Goal: Task Accomplishment & Management: Use online tool/utility

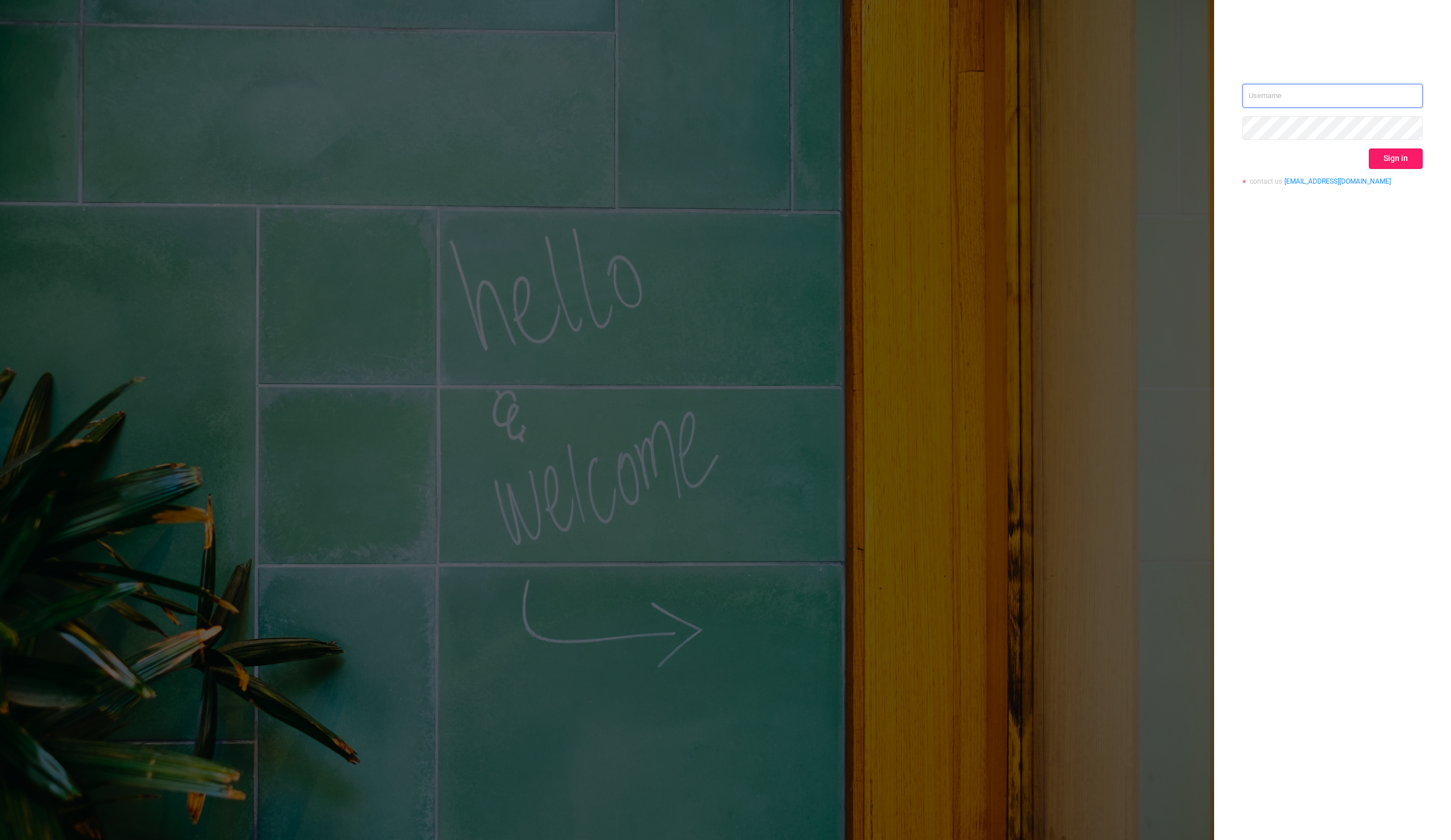
type input "[EMAIL_ADDRESS][DOMAIN_NAME]"
click at [1396, 164] on button "Sign in" at bounding box center [1396, 159] width 54 height 21
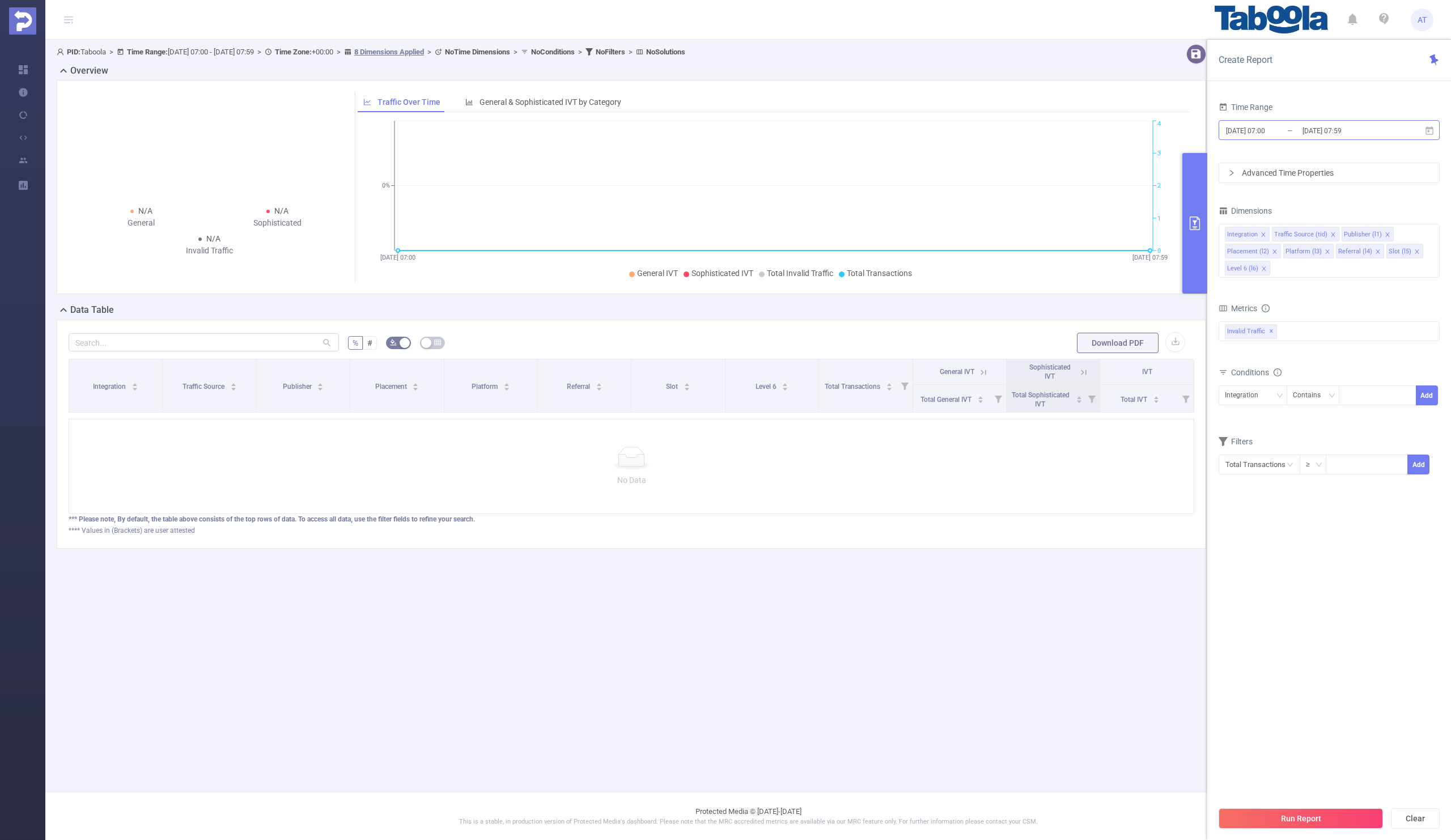
click at [1333, 131] on input "[DATE] 07:59" at bounding box center [1347, 130] width 92 height 15
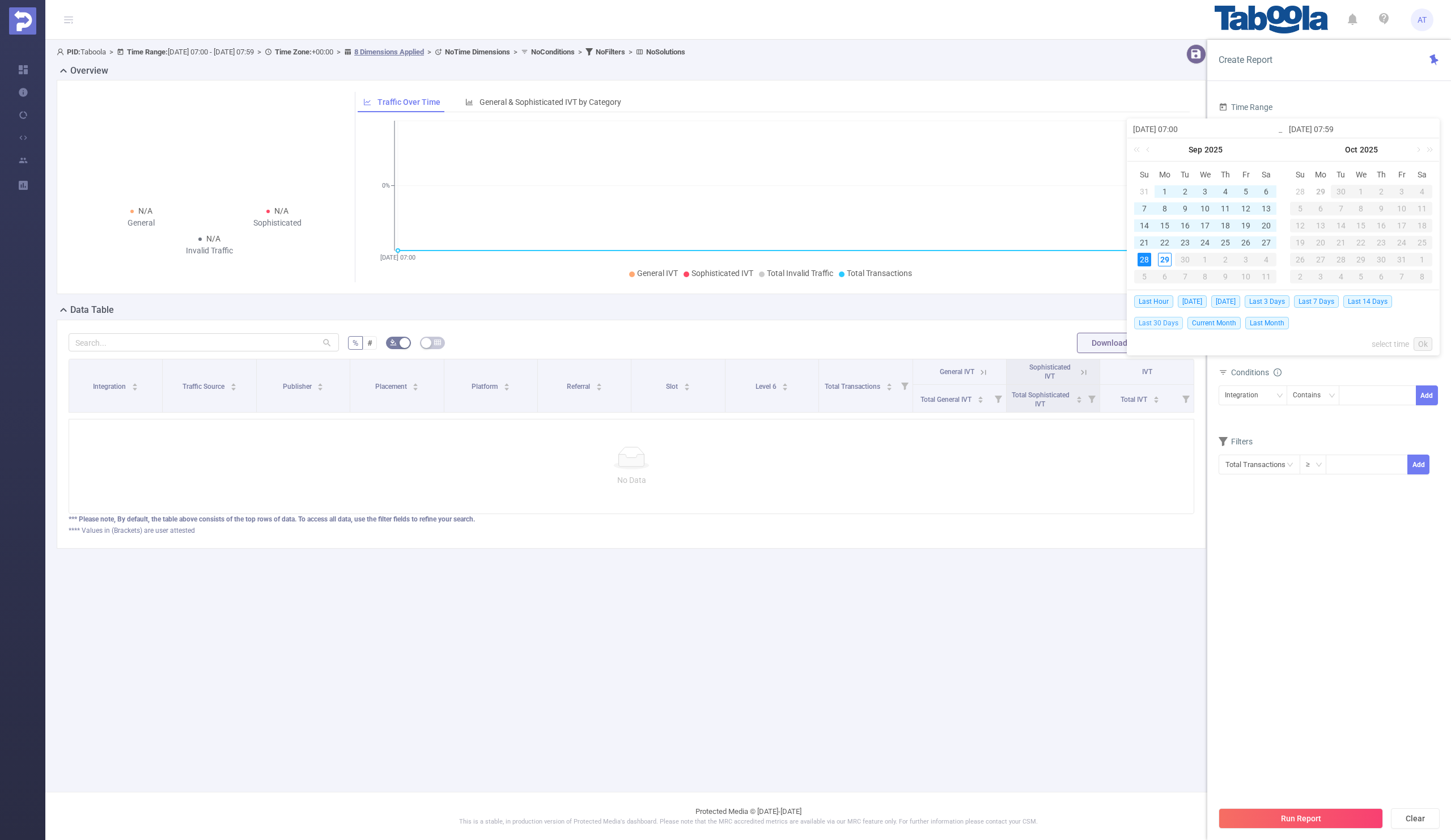
click at [1164, 323] on span "Last 30 Days" at bounding box center [1159, 323] width 49 height 13
type input "[DATE] 00:00"
type input "[DATE] 23:59"
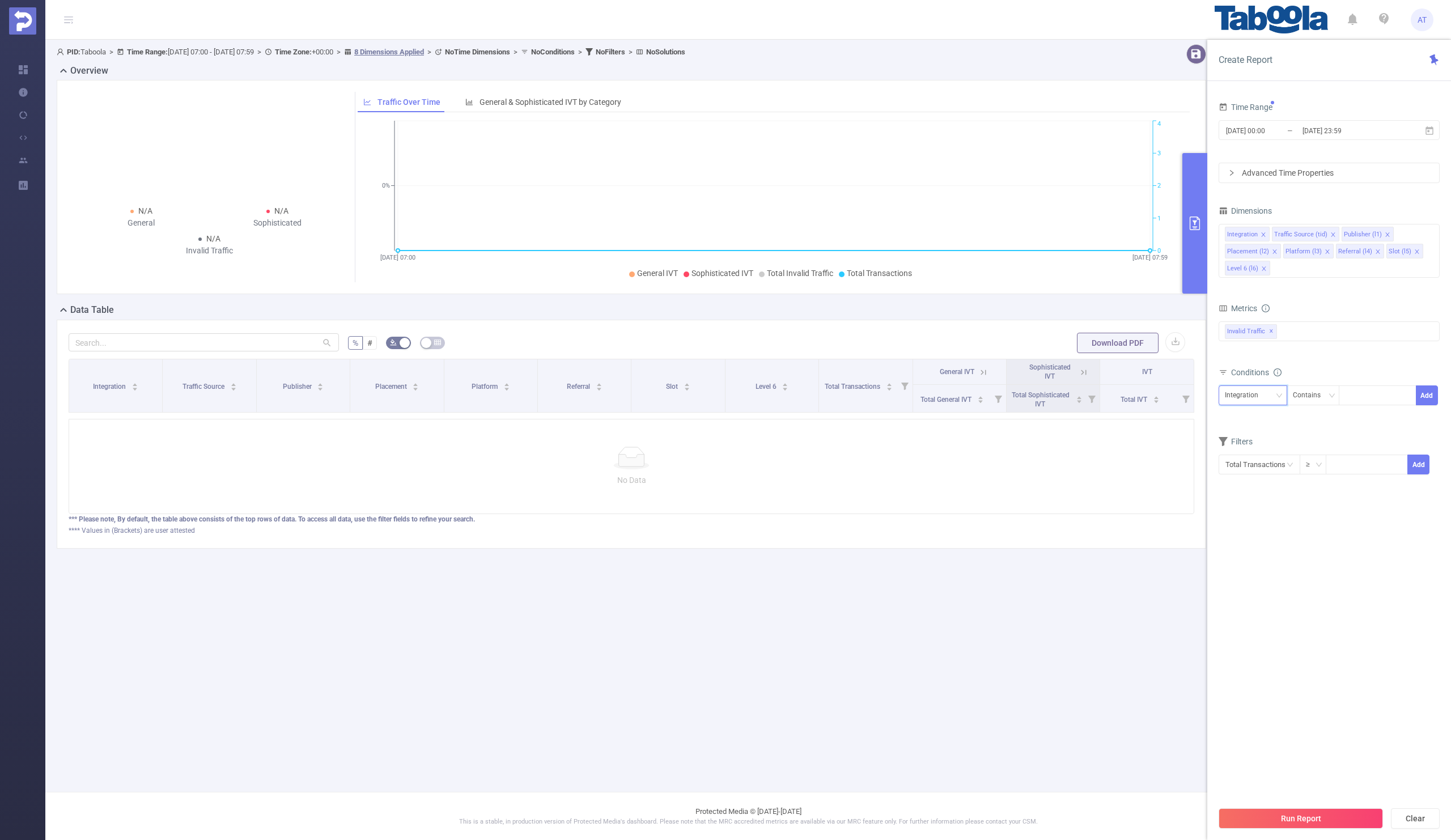
click at [1251, 397] on div "Integration" at bounding box center [1246, 395] width 41 height 19
click at [1245, 455] on li "Publisher (l1)" at bounding box center [1258, 456] width 78 height 18
click at [1263, 233] on icon "icon: close" at bounding box center [1263, 234] width 5 height 5
click at [1288, 234] on li "Traffic Source (tid)" at bounding box center [1259, 233] width 68 height 14
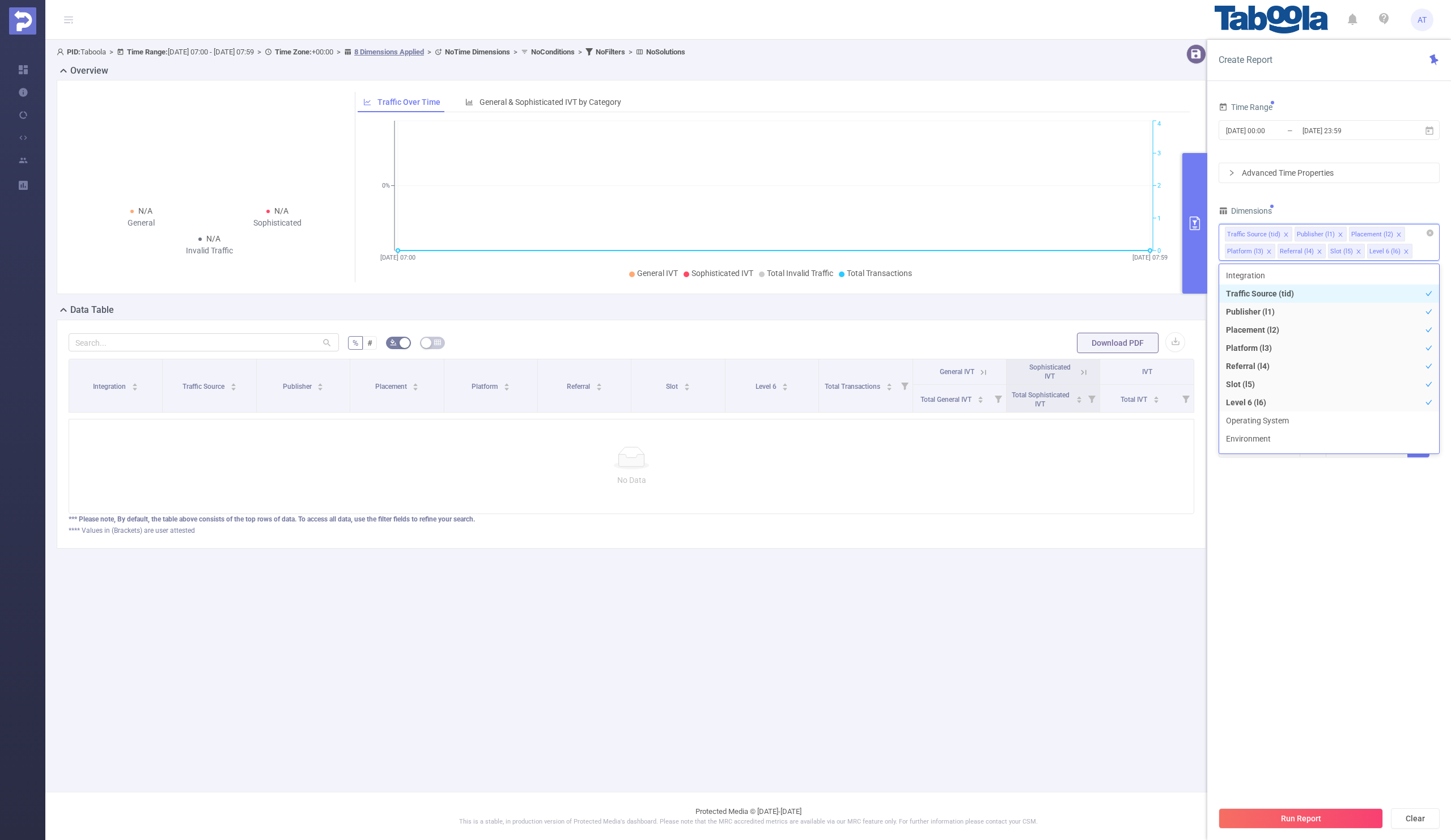
click at [1285, 233] on icon "icon: close" at bounding box center [1286, 234] width 5 height 5
click at [1329, 234] on icon "icon: close" at bounding box center [1329, 234] width 5 height 5
click at [1323, 234] on icon "icon: close" at bounding box center [1323, 234] width 4 height 4
click at [1321, 233] on icon "icon: close" at bounding box center [1321, 234] width 5 height 5
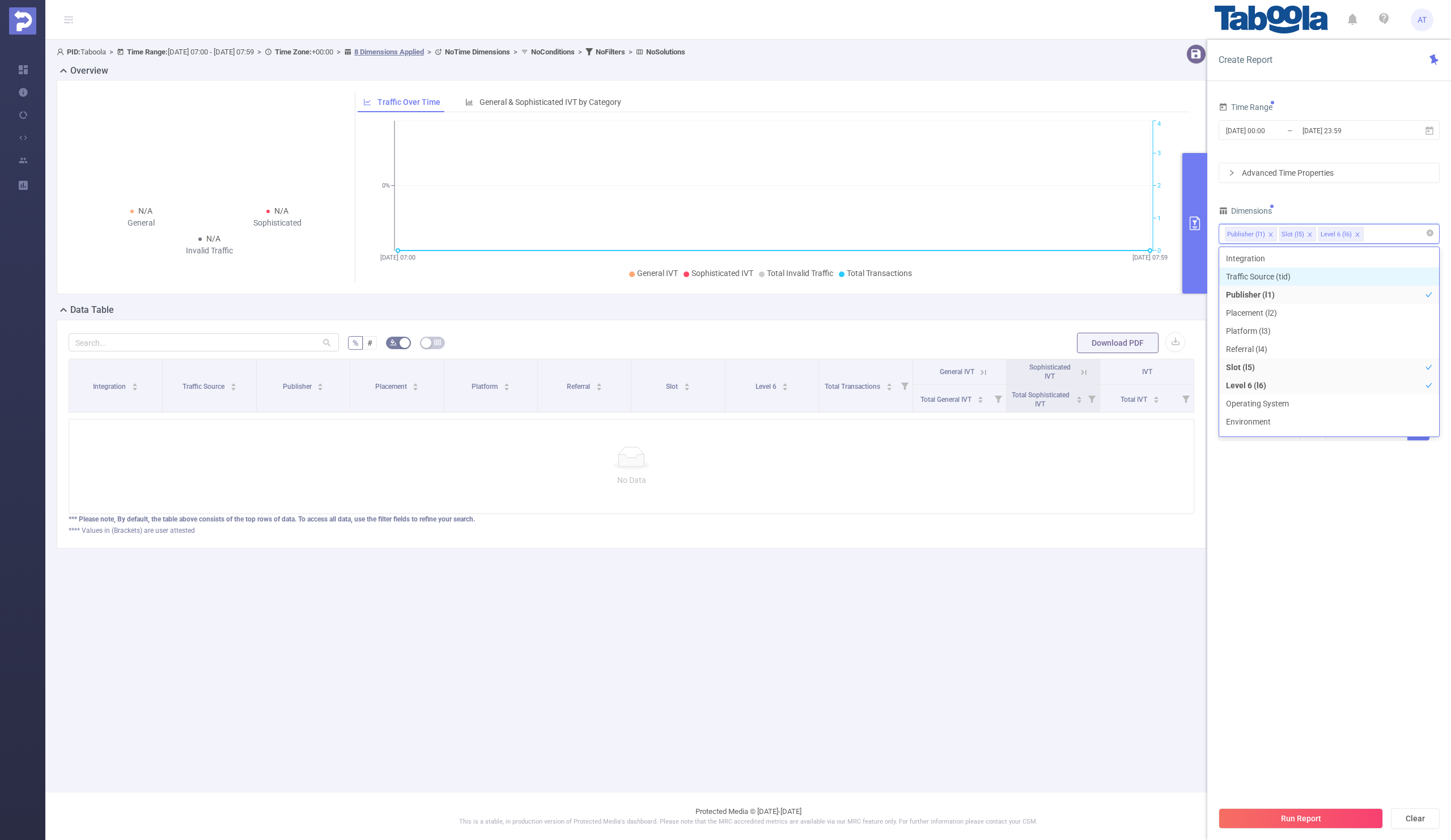
click at [1311, 233] on icon "icon: close" at bounding box center [1310, 234] width 5 height 5
click at [1340, 204] on div "Dimensions" at bounding box center [1329, 212] width 221 height 19
click at [1358, 356] on div at bounding box center [1378, 361] width 65 height 19
paste input "piyushsgd-equitymarkets"
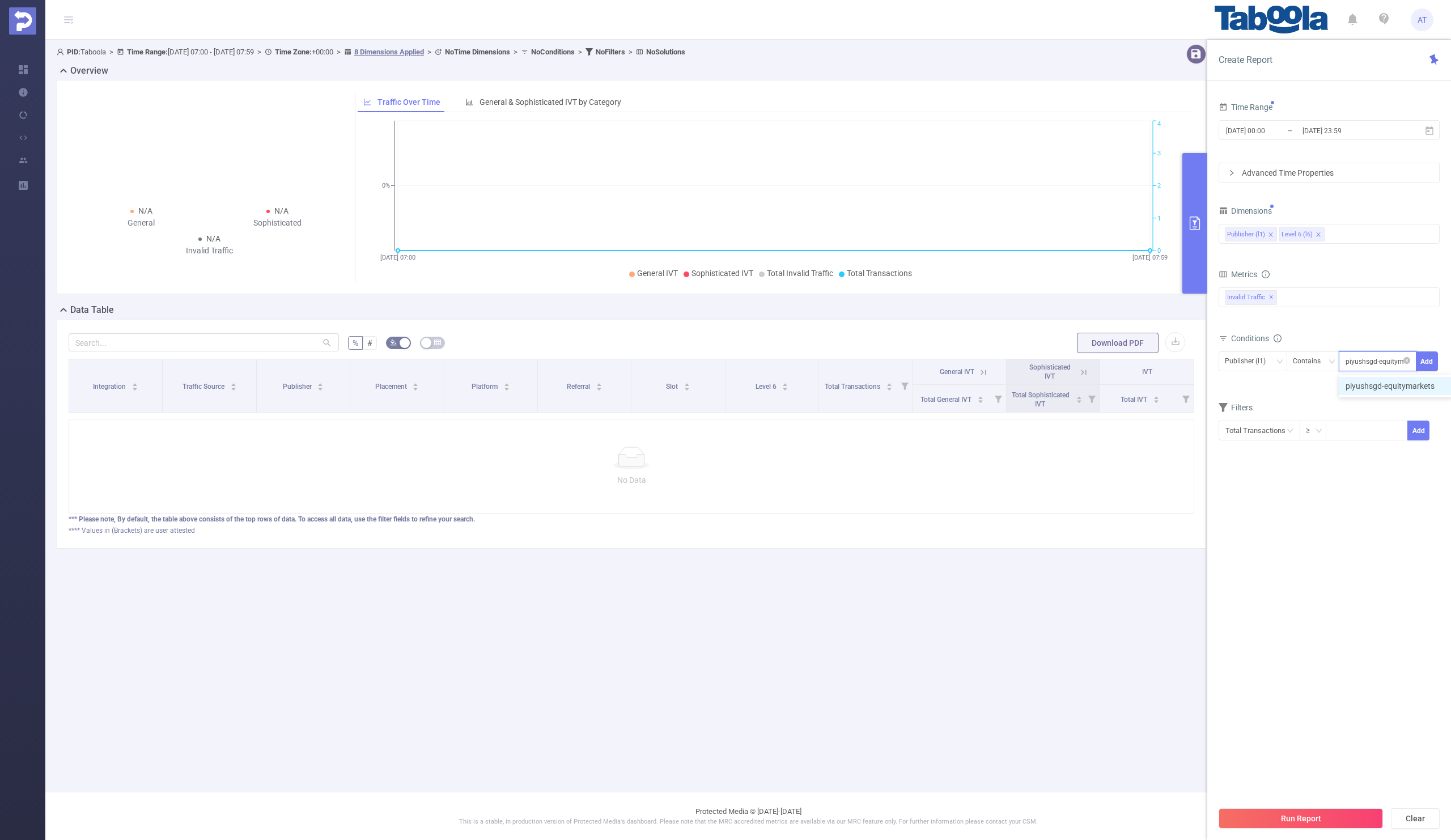
scroll to position [0, 12]
type input "piyushsgd-equitymarkets"
click at [1323, 388] on form "Dimensions Publisher (l1) Level 6 (l6) Metrics bp_total brand-safety brand_is_s…" at bounding box center [1329, 329] width 221 height 252
click at [1420, 370] on button "Add" at bounding box center [1427, 361] width 23 height 20
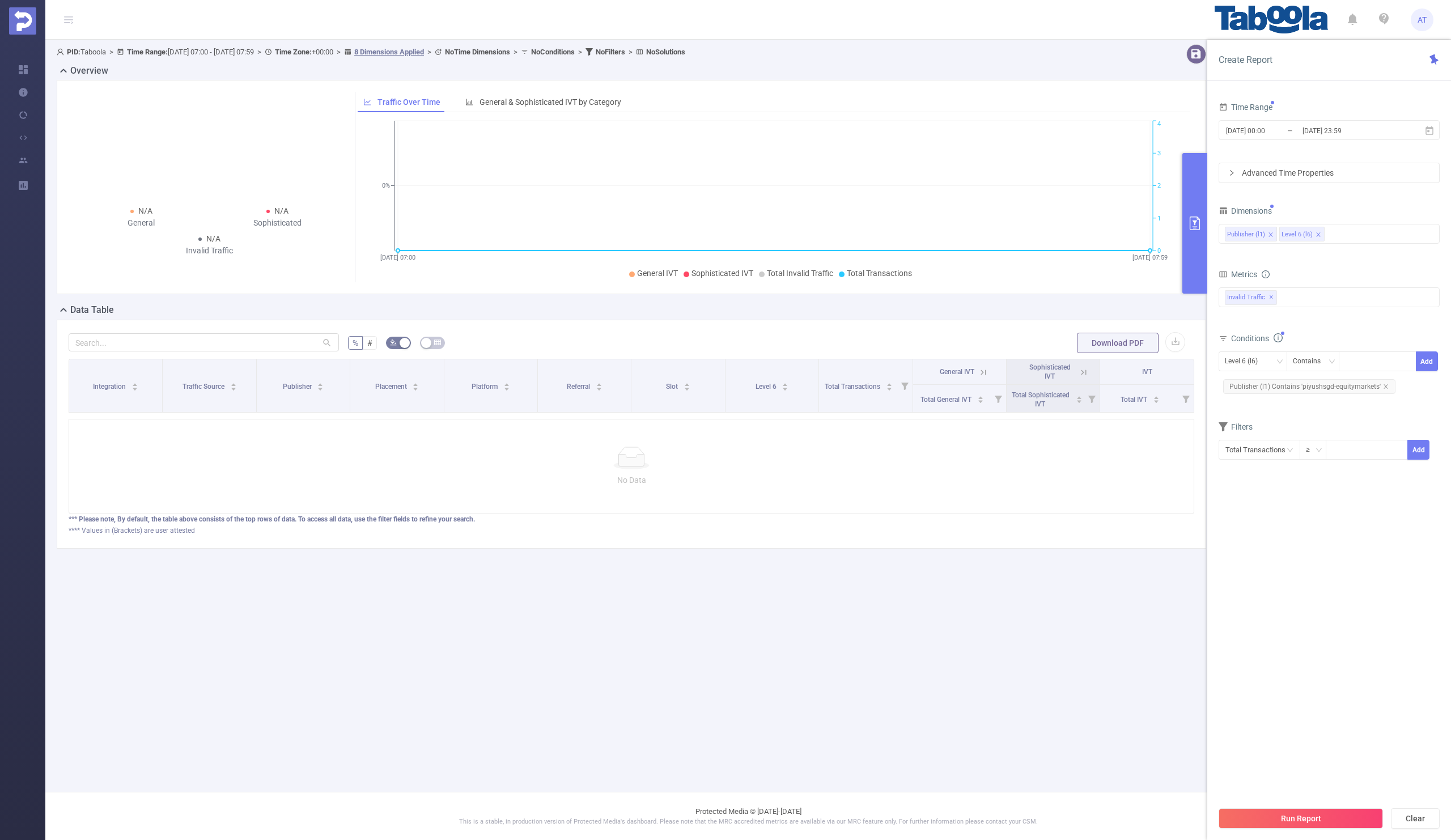
click at [1352, 409] on form "Dimensions Publisher (l1) Level 6 (l6) Metrics bp_total brand-safety brand_is_s…" at bounding box center [1329, 338] width 221 height 271
click at [1290, 132] on input "[DATE] 00:00" at bounding box center [1272, 130] width 92 height 15
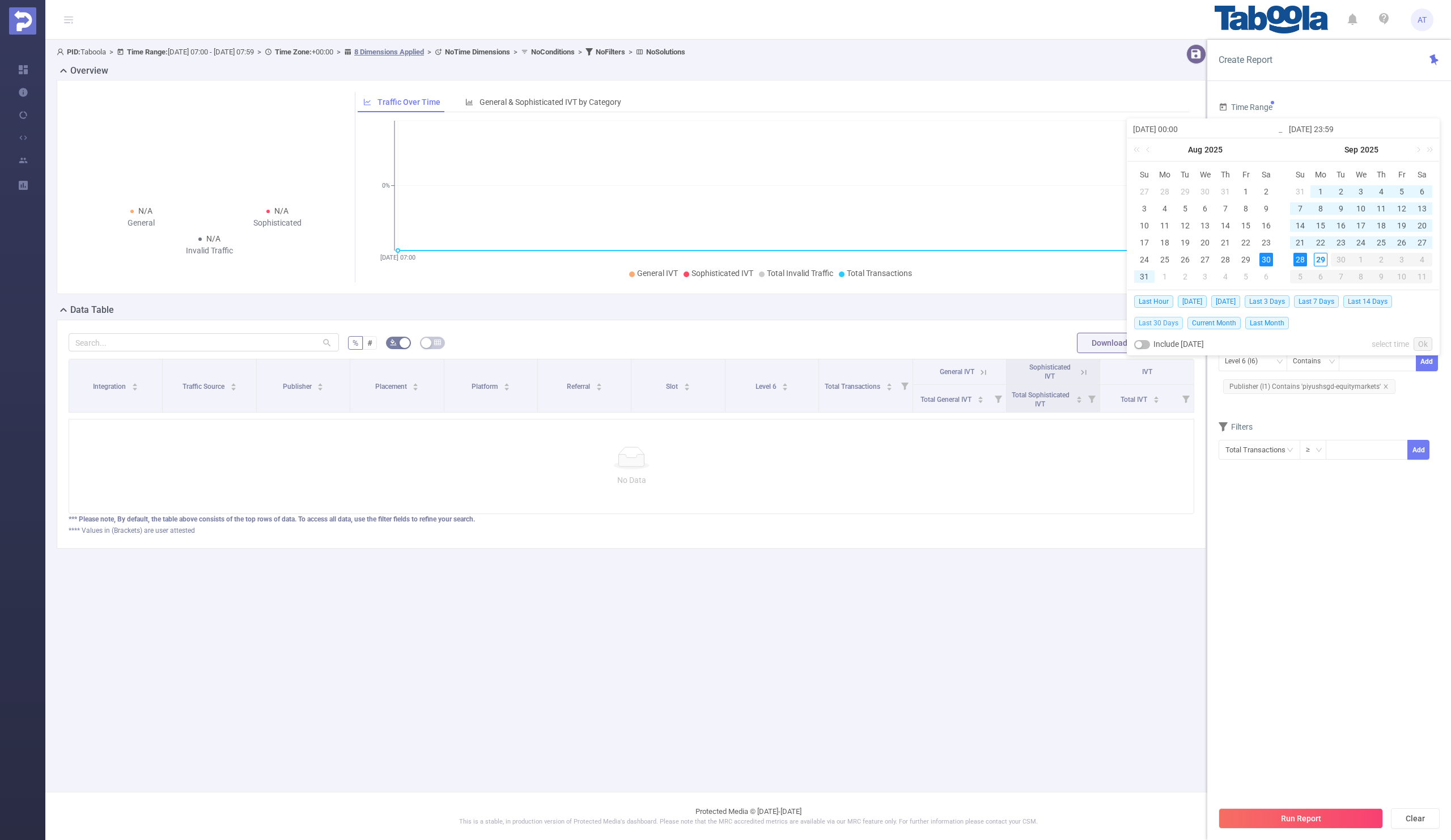
click at [1162, 322] on span "Last 30 Days" at bounding box center [1159, 323] width 49 height 13
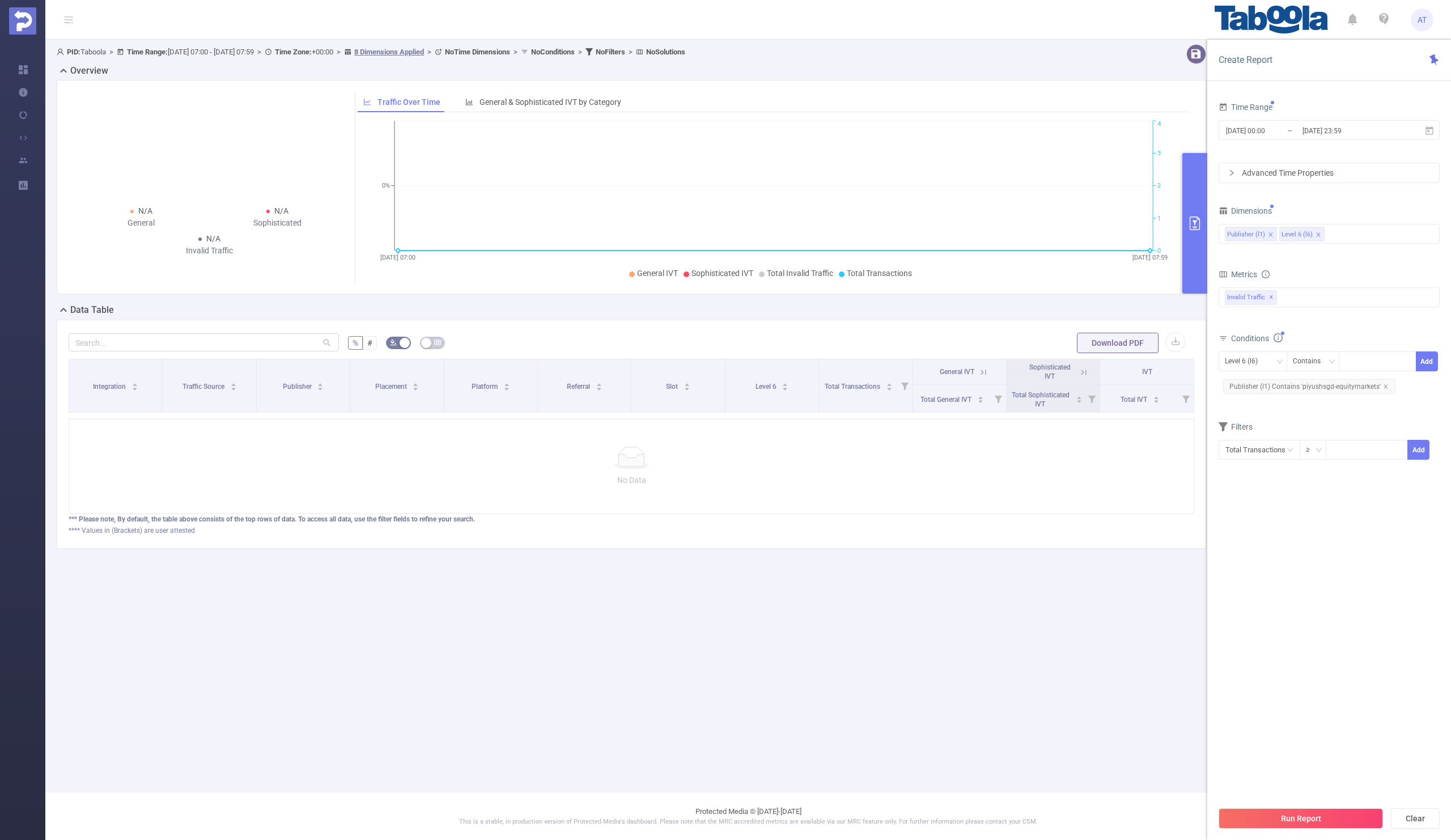
click at [1281, 568] on section "Time Range [DATE] 00:00 _ [DATE] 23:59 Advanced Time Properties Dimensions Publ…" at bounding box center [1329, 450] width 221 height 701
click at [1271, 817] on button "Run Report" at bounding box center [1301, 817] width 164 height 21
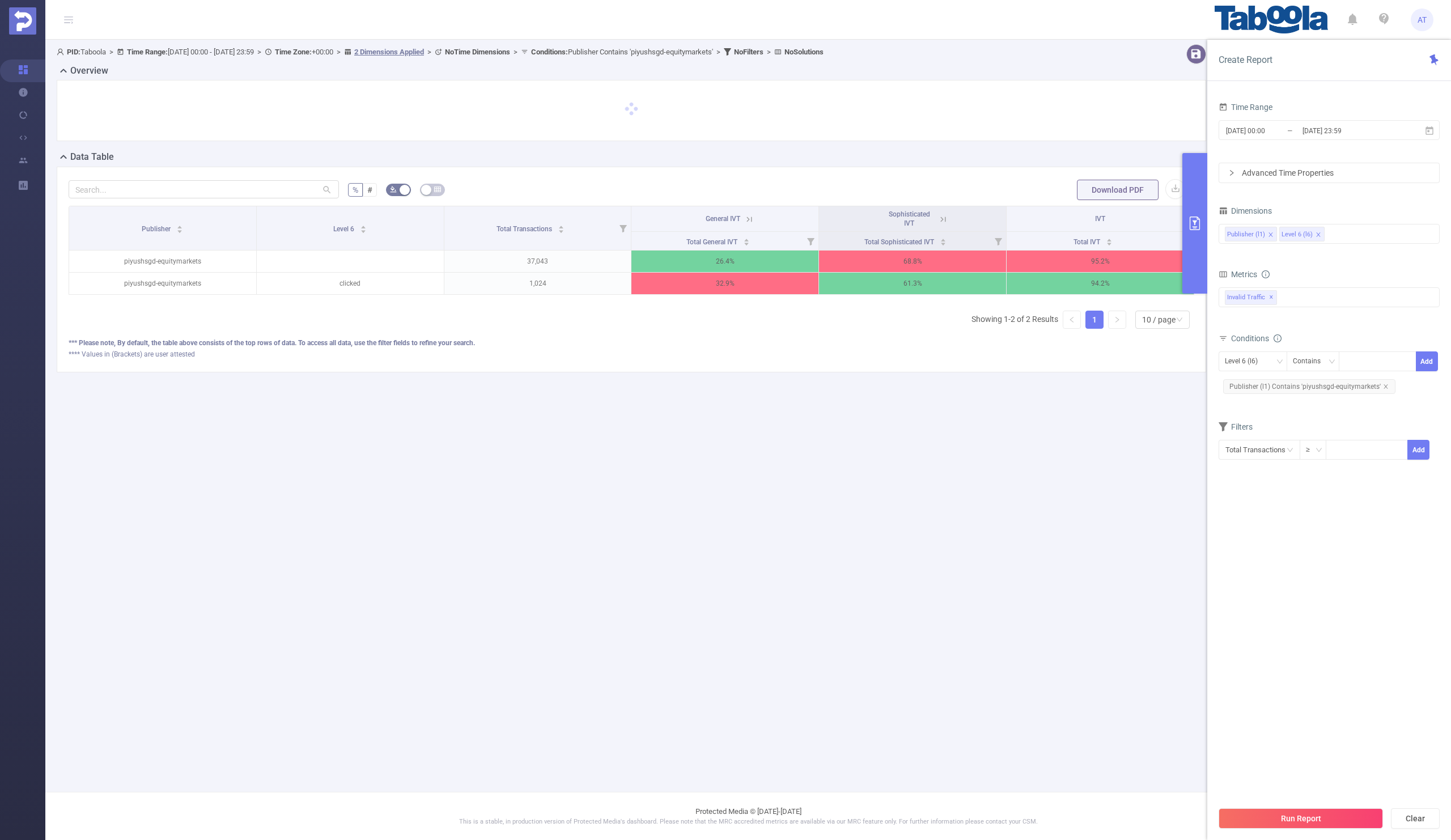
click at [750, 221] on icon at bounding box center [748, 219] width 10 height 10
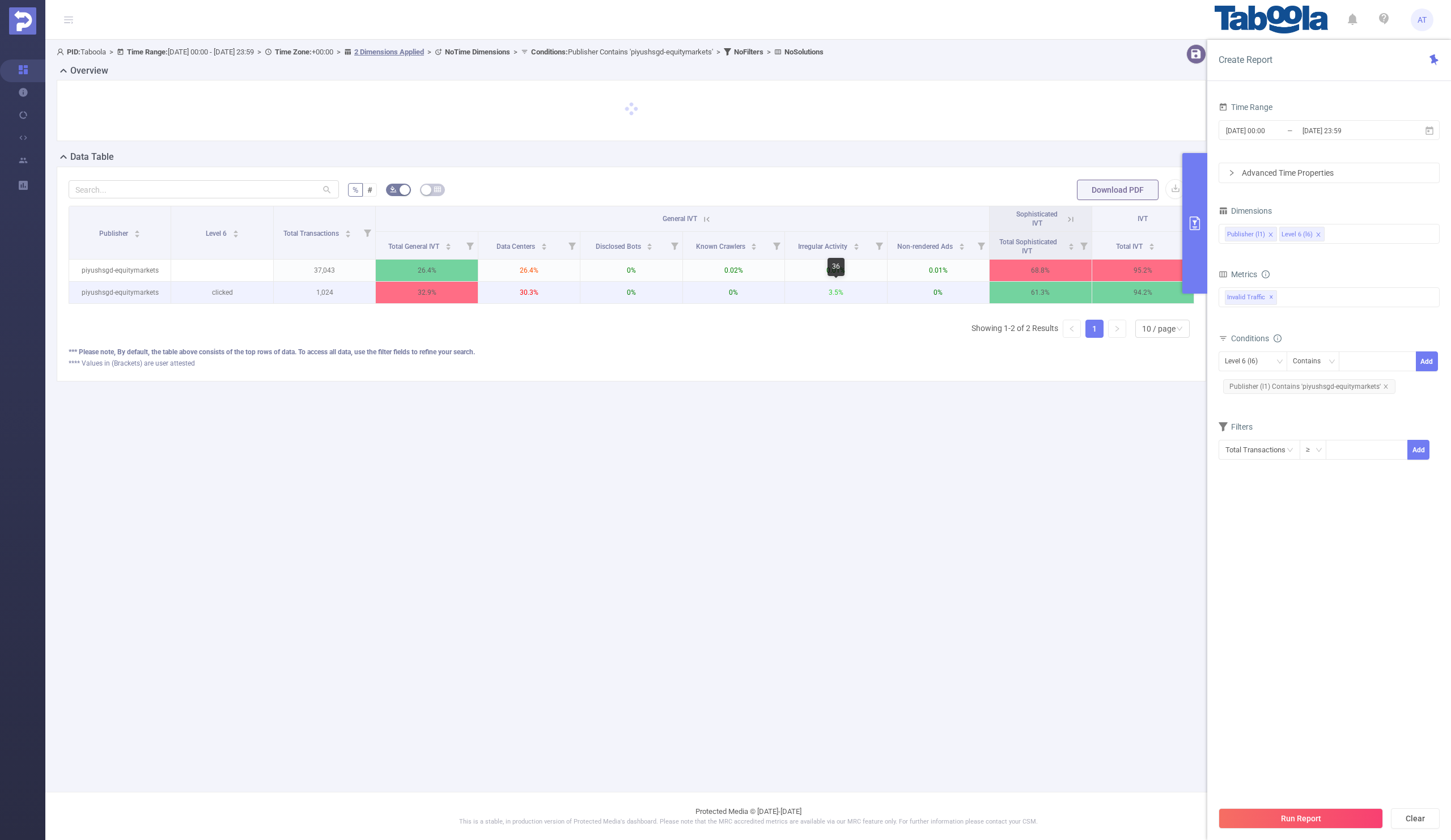
scroll to position [0, 3]
click at [1070, 222] on icon at bounding box center [1068, 219] width 10 height 10
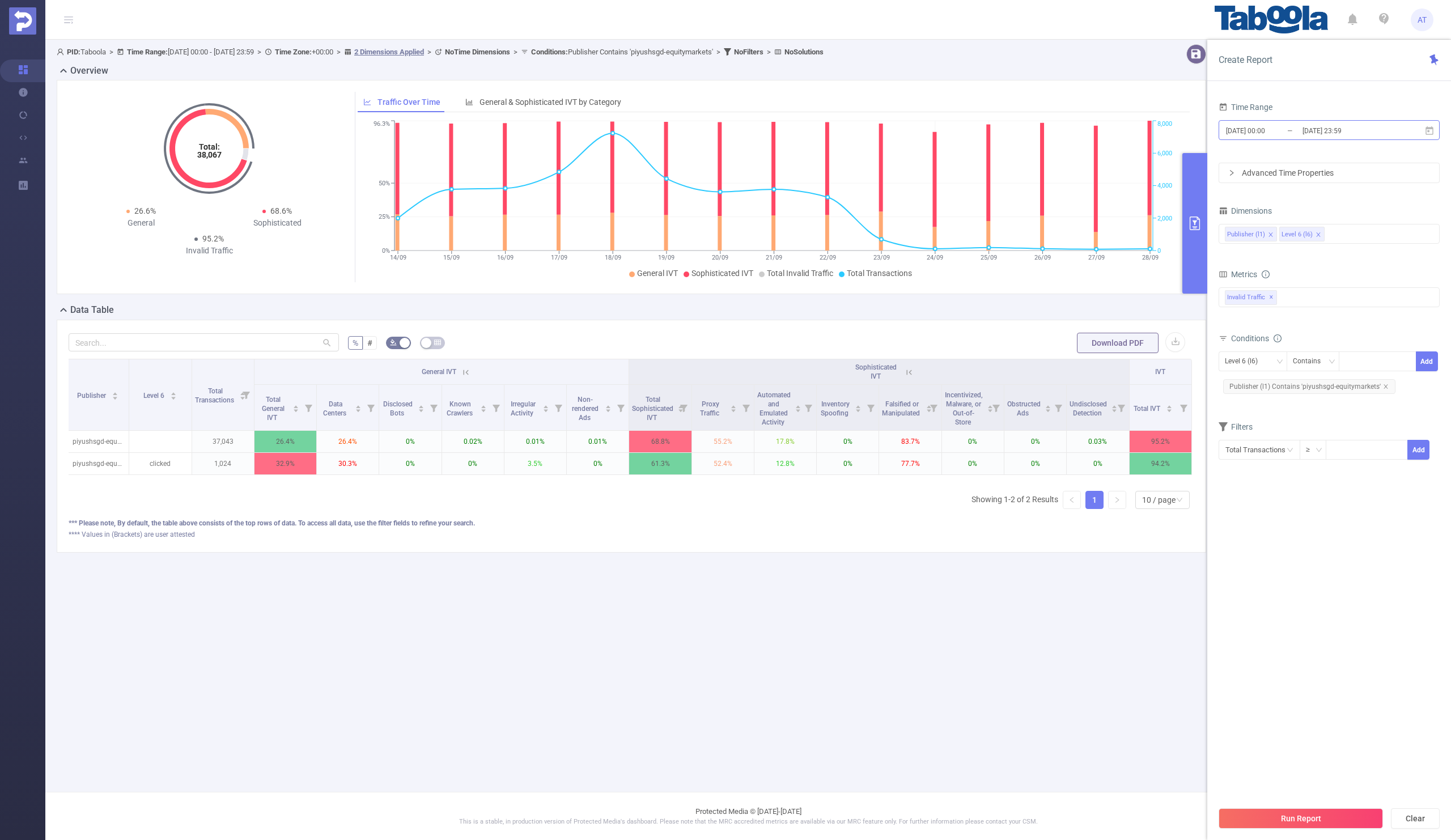
click at [1288, 128] on input "[DATE] 00:00" at bounding box center [1272, 130] width 92 height 15
